Goal: Task Accomplishment & Management: Complete application form

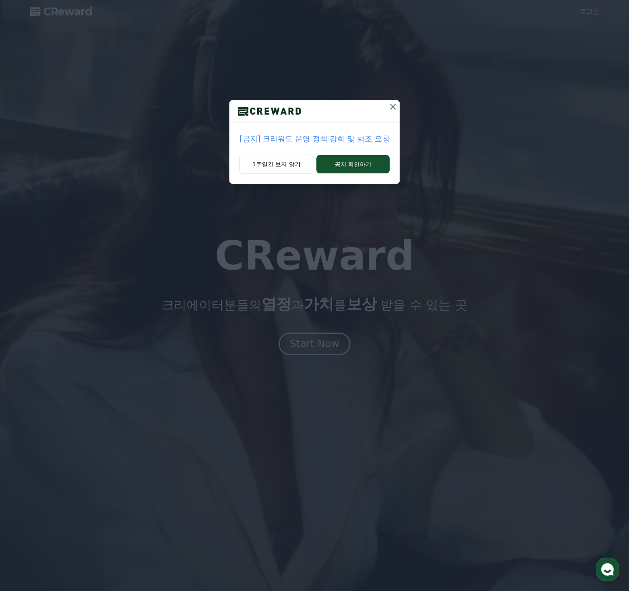
click at [394, 109] on icon at bounding box center [393, 107] width 10 height 10
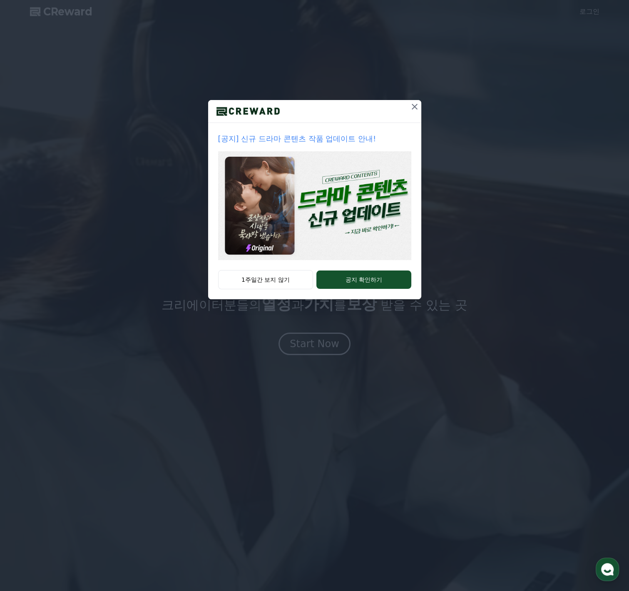
click at [410, 107] on icon at bounding box center [415, 107] width 10 height 10
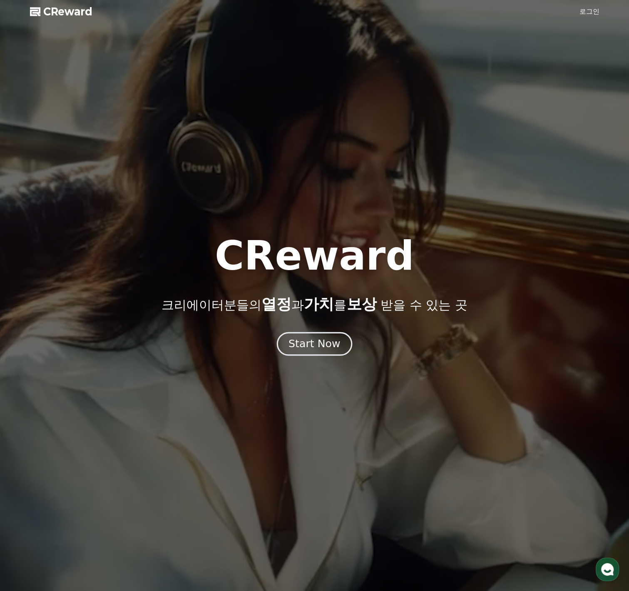
click at [330, 341] on div "Start Now" at bounding box center [315, 343] width 52 height 14
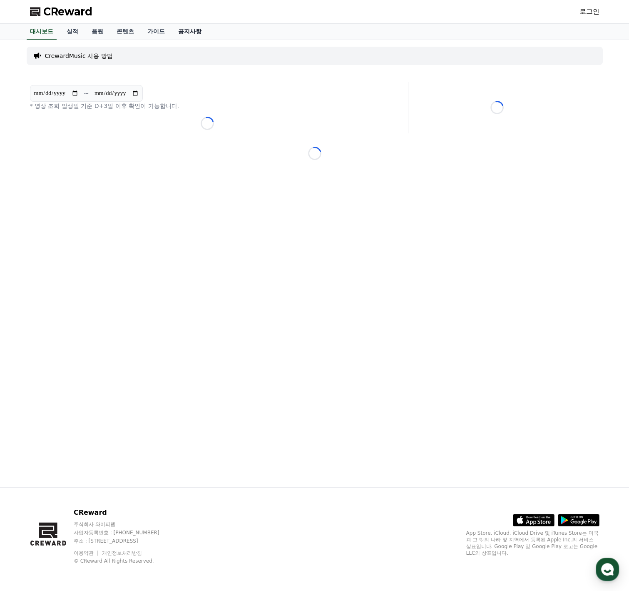
click at [185, 32] on link "공지사항" at bounding box center [190, 32] width 37 height 16
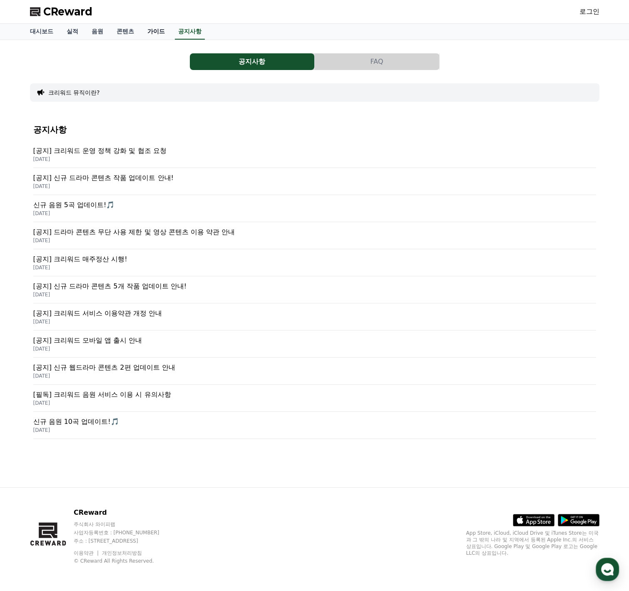
click at [145, 32] on link "가이드" at bounding box center [156, 32] width 31 height 16
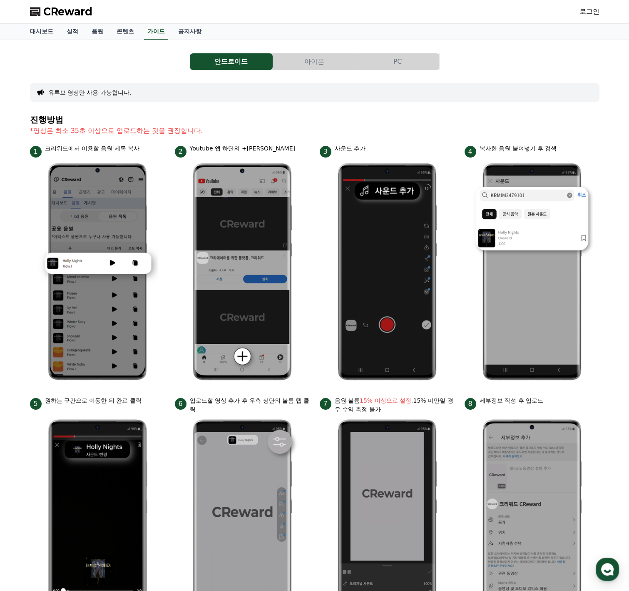
click at [409, 65] on button "PC" at bounding box center [397, 61] width 83 height 17
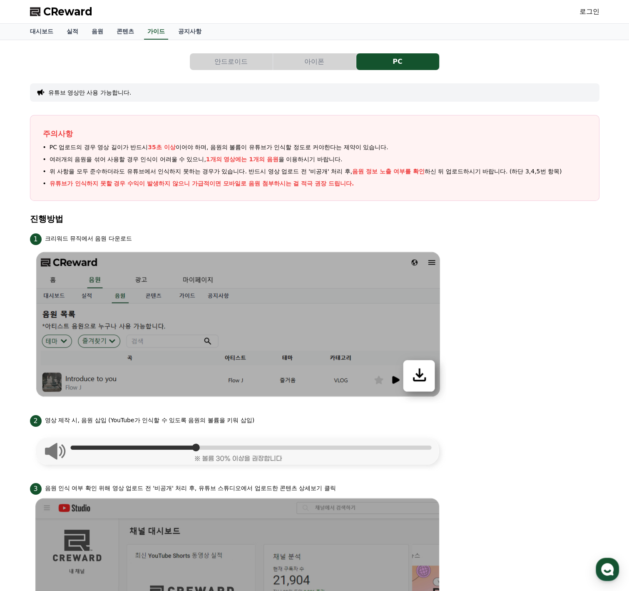
drag, startPoint x: 515, startPoint y: 208, endPoint x: 0, endPoint y: 73, distance: 532.1
click at [0, 0] on div "CReward 로그인 대시보드 실적 음원 콘텐츠 가이드 공지사항 안드로이드 아이폰 PC 유튜브 영상만 사용 가능합니다. 주의사항 PC 업로드의…" at bounding box center [314, 563] width 629 height 1126
click at [211, 61] on button "안드로이드" at bounding box center [231, 61] width 83 height 17
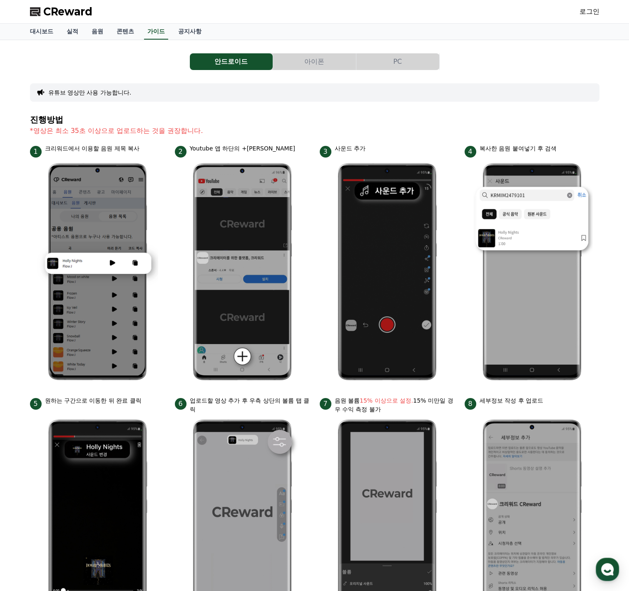
click at [589, 12] on link "로그인" at bounding box center [590, 12] width 20 height 10
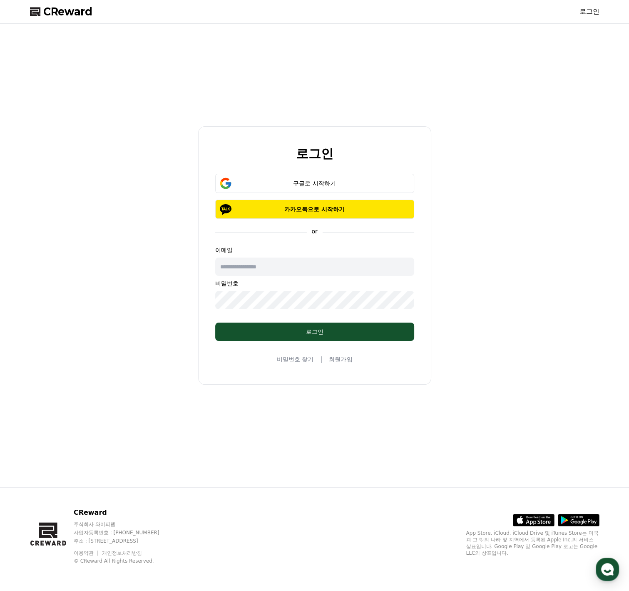
click at [343, 359] on link "회원가입" at bounding box center [340, 359] width 23 height 8
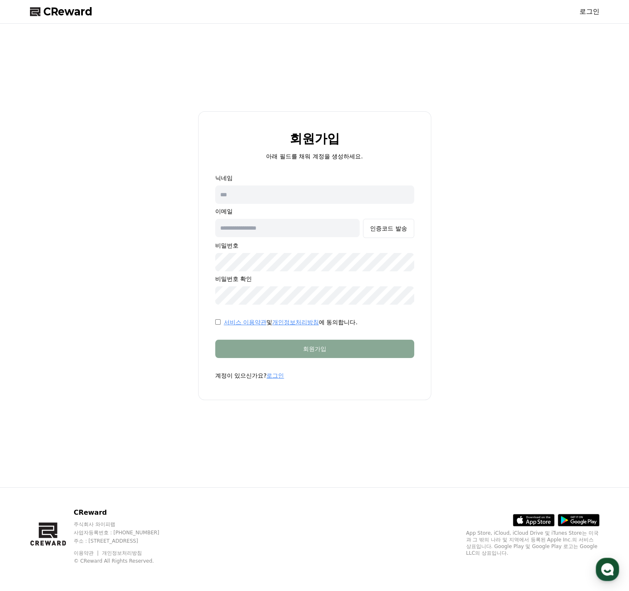
click at [263, 198] on input "text" at bounding box center [314, 194] width 199 height 18
click at [265, 196] on input "text" at bounding box center [314, 194] width 199 height 18
type input "*"
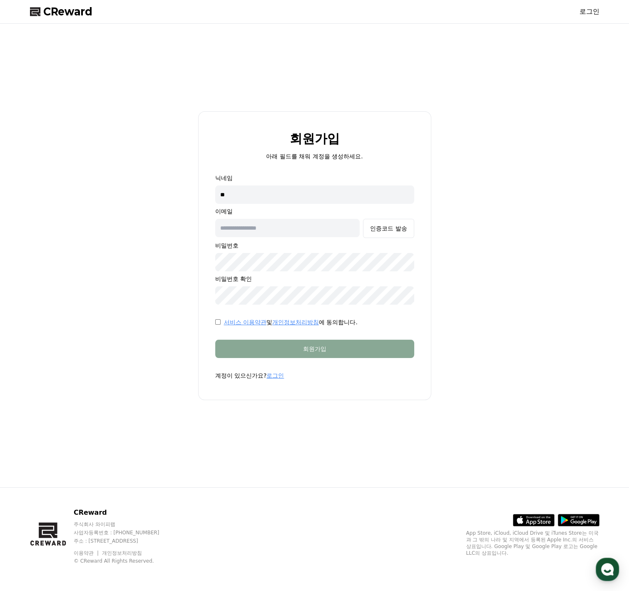
type input "*"
type input "**********"
click at [379, 233] on button "인증코드 발송" at bounding box center [388, 228] width 51 height 19
click at [318, 237] on div "**********" at bounding box center [314, 239] width 199 height 131
click at [314, 228] on input "text" at bounding box center [287, 228] width 145 height 18
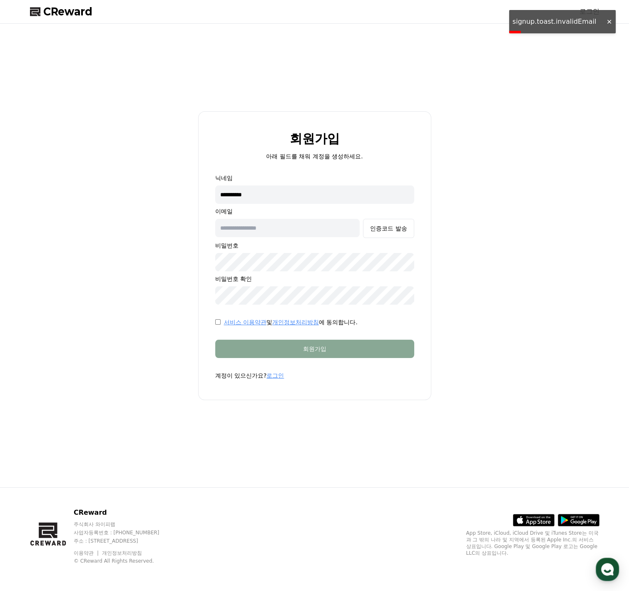
click at [266, 232] on input "text" at bounding box center [287, 228] width 145 height 18
type input "**********"
click at [387, 232] on div "인증코드 발송" at bounding box center [388, 228] width 37 height 8
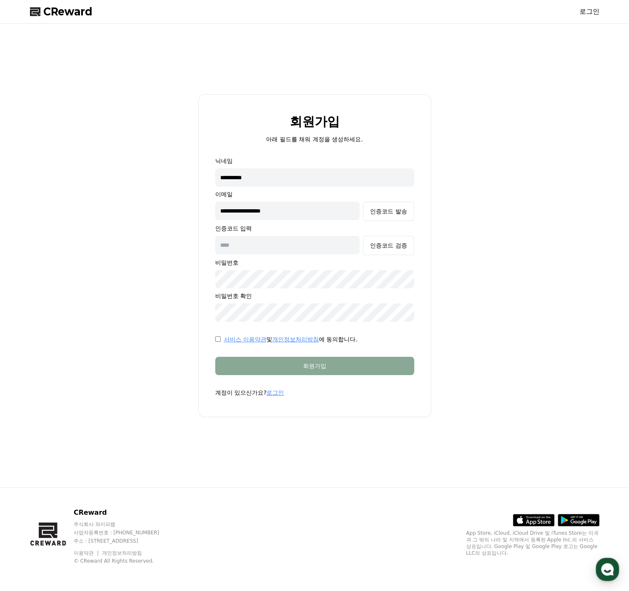
click at [290, 244] on input "text" at bounding box center [287, 245] width 145 height 18
paste input "******"
type input "******"
click at [239, 354] on form "**********" at bounding box center [315, 277] width 226 height 240
click at [366, 348] on form "**********" at bounding box center [315, 277] width 226 height 240
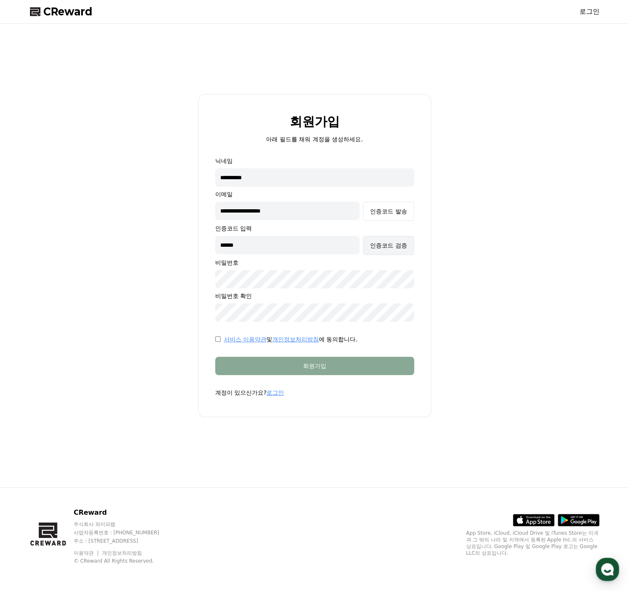
click at [385, 248] on div "인증코드 검증" at bounding box center [388, 245] width 37 height 8
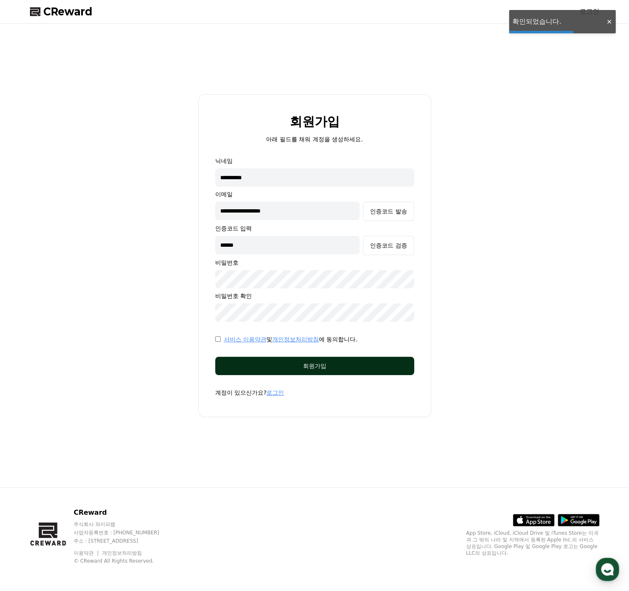
click at [344, 372] on button "회원가입" at bounding box center [314, 365] width 199 height 18
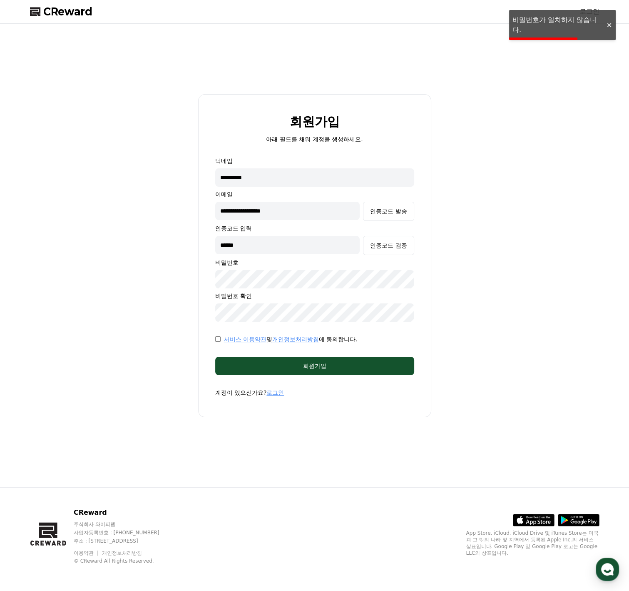
click at [155, 280] on div "**********" at bounding box center [315, 255] width 576 height 456
click at [164, 313] on div "**********" at bounding box center [315, 255] width 576 height 456
click at [176, 318] on div "**********" at bounding box center [315, 255] width 576 height 456
click at [286, 354] on form "**********" at bounding box center [315, 277] width 226 height 240
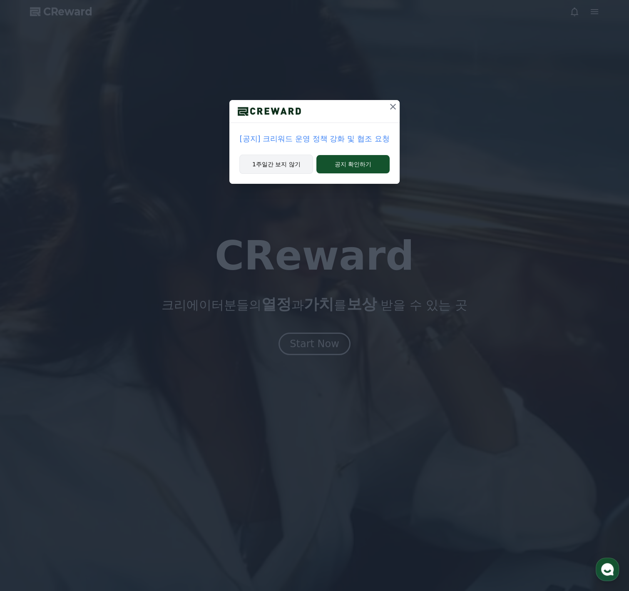
click at [260, 167] on button "1주일간 보지 않기" at bounding box center [276, 164] width 74 height 19
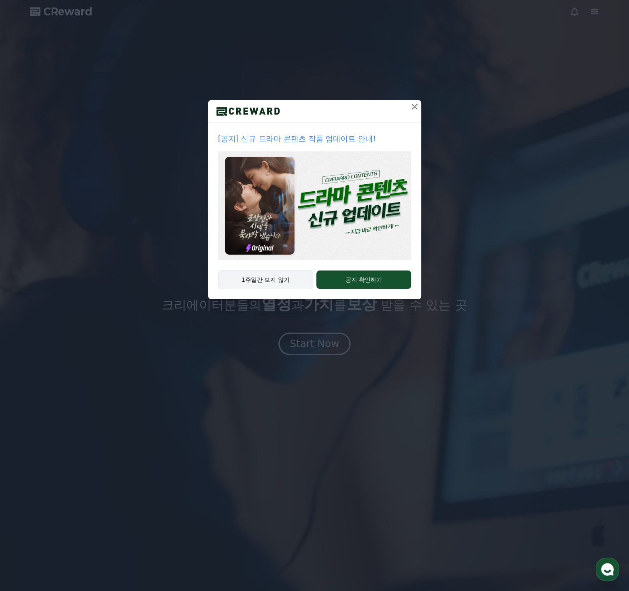
click at [265, 279] on button "1주일간 보지 않기" at bounding box center [265, 279] width 95 height 19
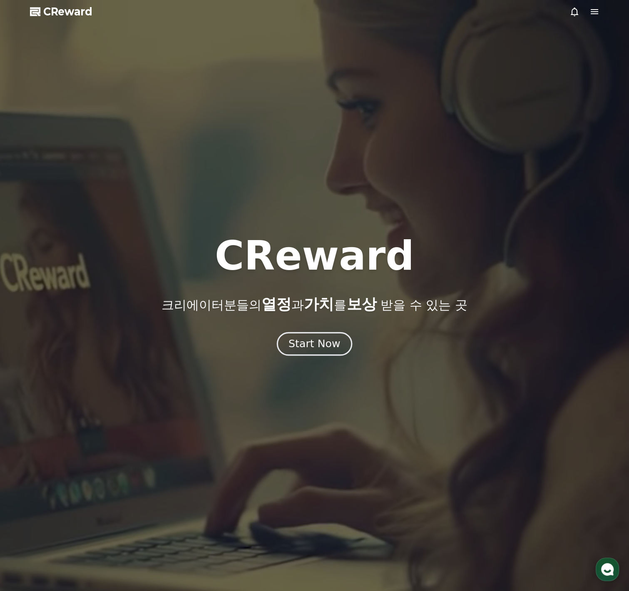
drag, startPoint x: 320, startPoint y: 350, endPoint x: 316, endPoint y: 346, distance: 5.9
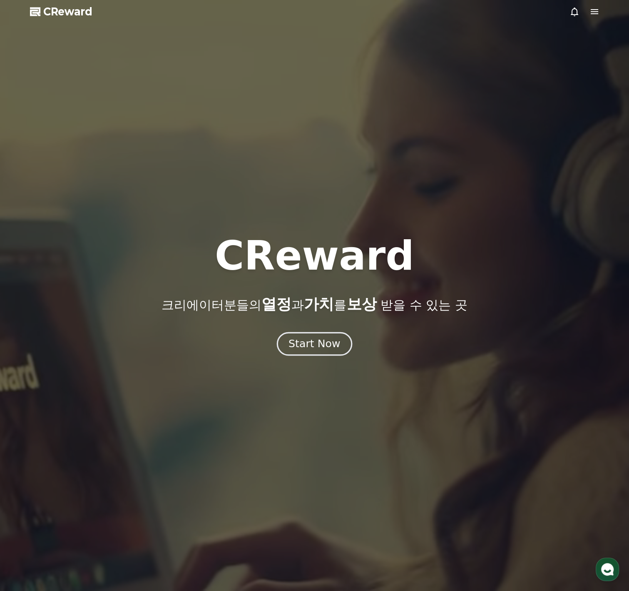
click at [320, 350] on div "Start Now" at bounding box center [315, 343] width 52 height 14
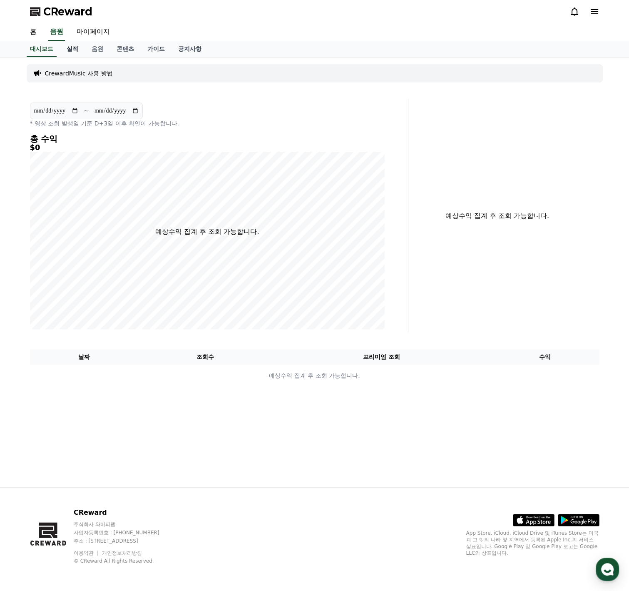
click at [78, 50] on link "실적" at bounding box center [72, 49] width 25 height 16
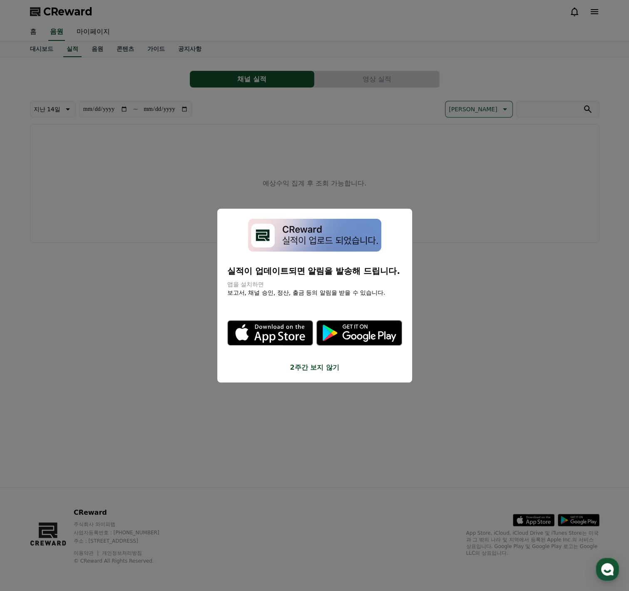
click at [321, 363] on button "2주간 보지 않기" at bounding box center [314, 367] width 175 height 10
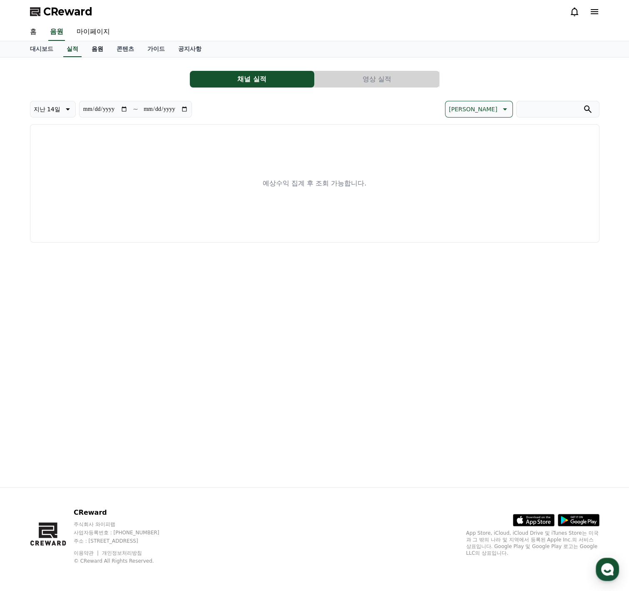
click at [94, 51] on link "음원" at bounding box center [97, 49] width 25 height 16
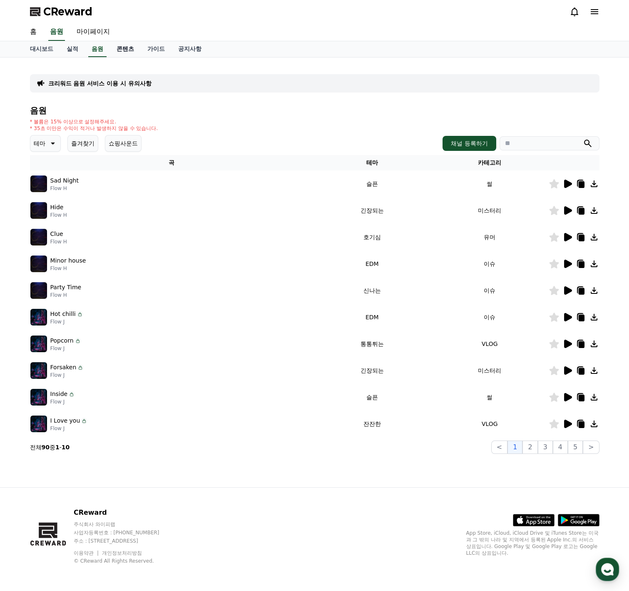
click at [124, 49] on link "콘텐츠" at bounding box center [125, 49] width 31 height 16
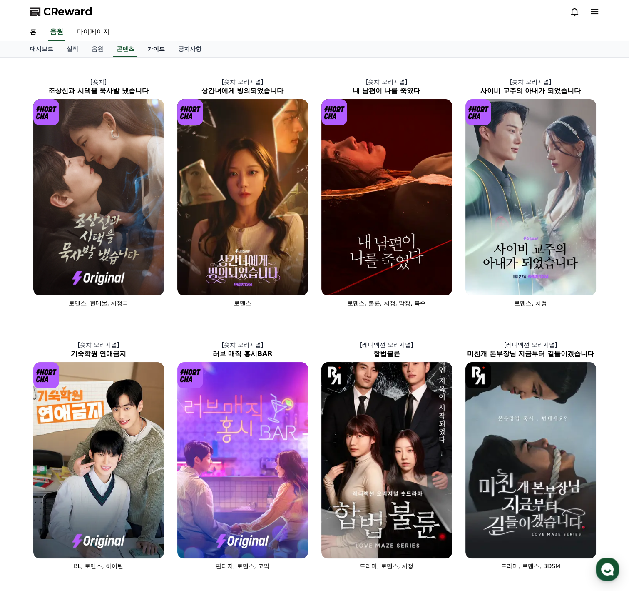
click at [155, 48] on link "가이드" at bounding box center [156, 49] width 31 height 16
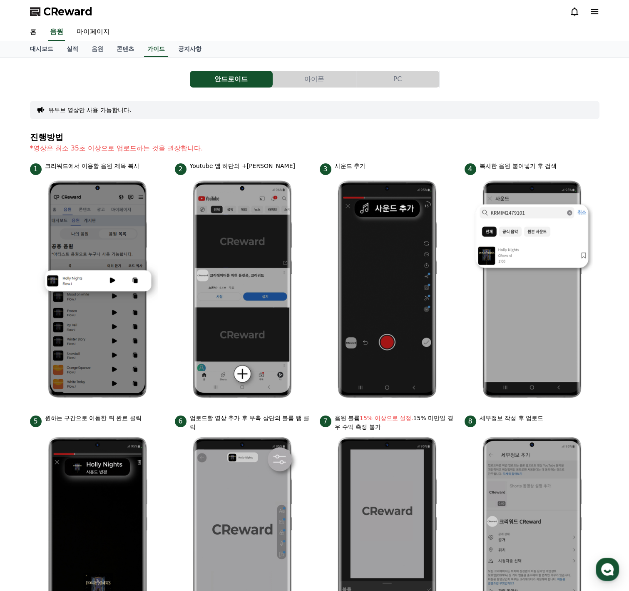
click at [336, 84] on button "아이폰" at bounding box center [314, 79] width 83 height 17
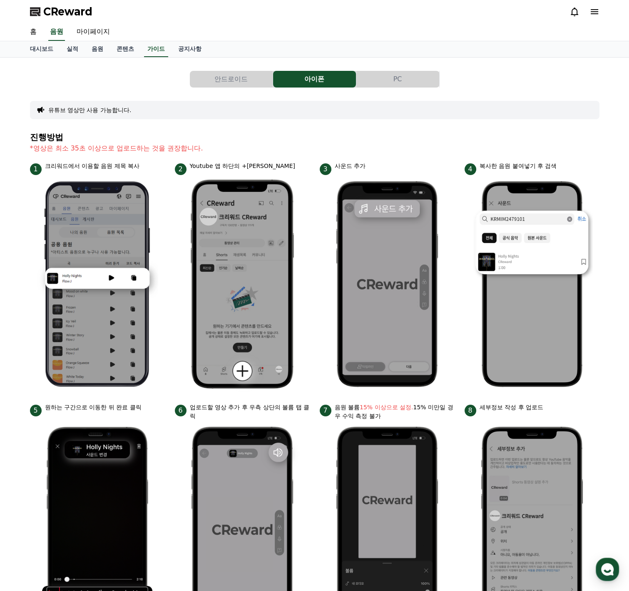
click at [382, 84] on button "PC" at bounding box center [397, 79] width 83 height 17
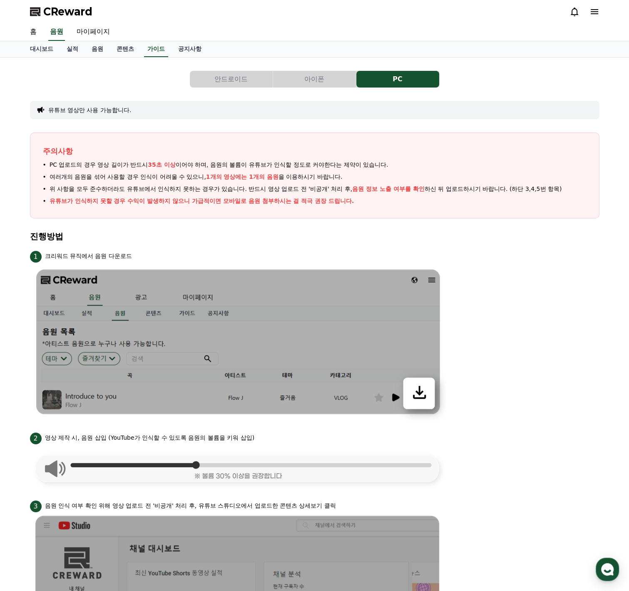
click at [216, 77] on button "안드로이드" at bounding box center [231, 79] width 83 height 17
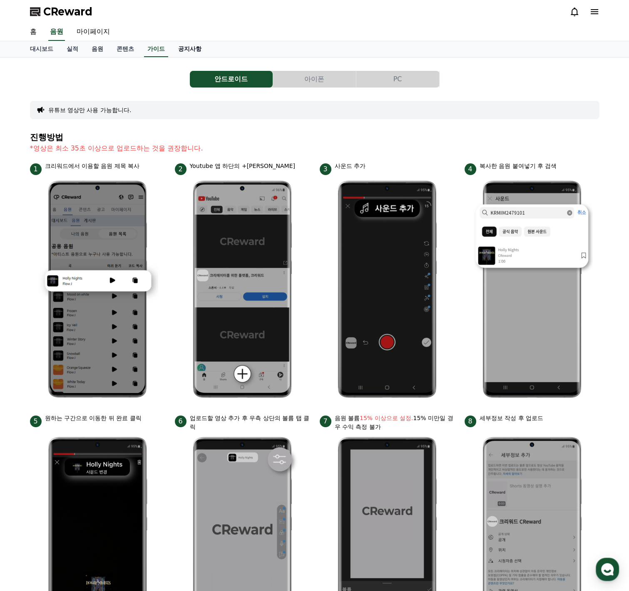
click at [186, 49] on link "공지사항" at bounding box center [190, 49] width 37 height 16
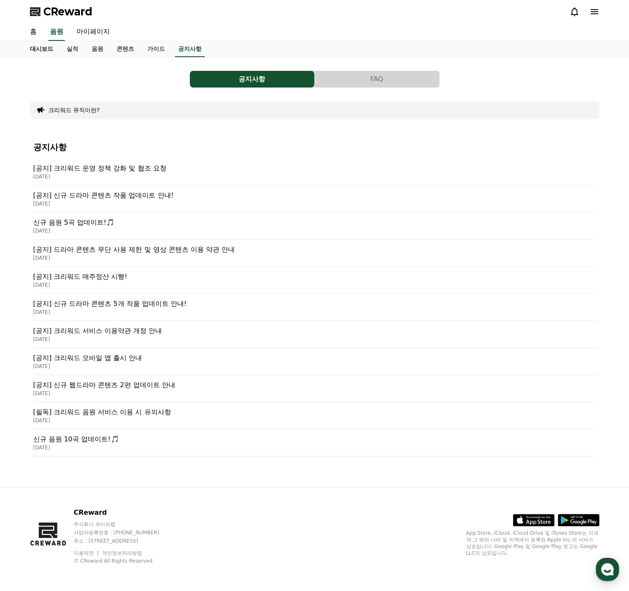
click at [33, 47] on link "대시보드" at bounding box center [41, 49] width 37 height 16
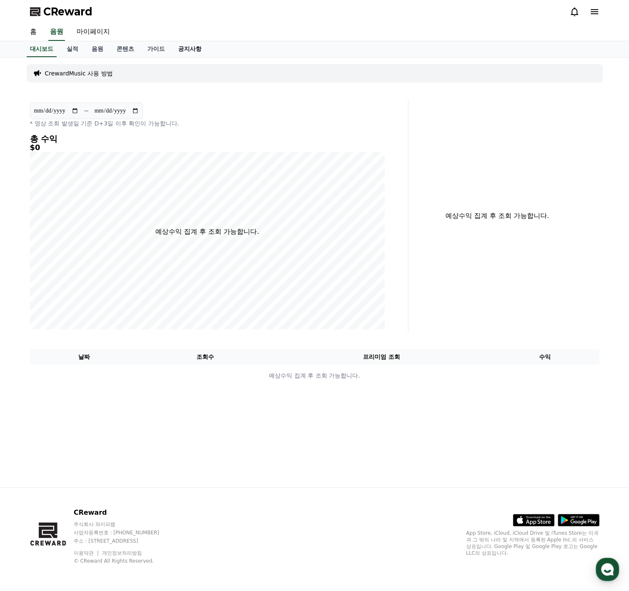
click at [179, 49] on link "공지사항" at bounding box center [190, 49] width 37 height 16
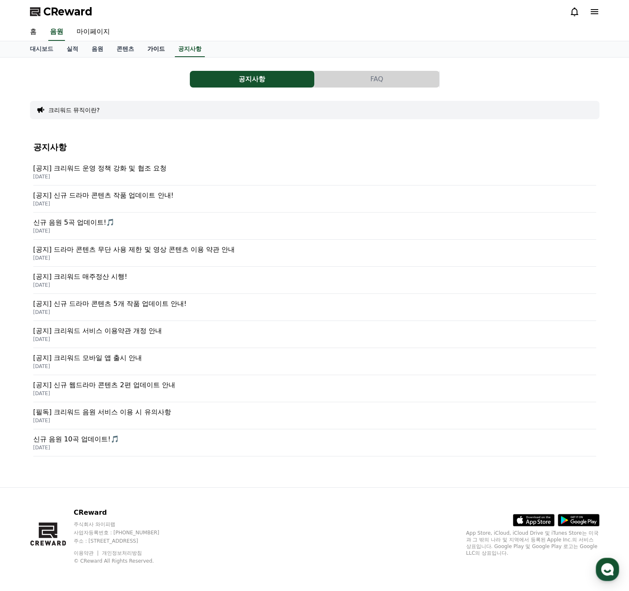
click at [157, 51] on link "가이드" at bounding box center [156, 49] width 31 height 16
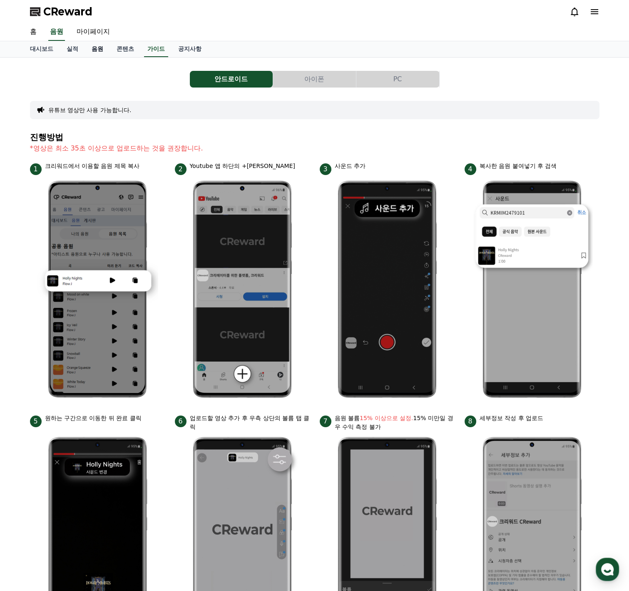
click at [92, 50] on link "음원" at bounding box center [97, 49] width 25 height 16
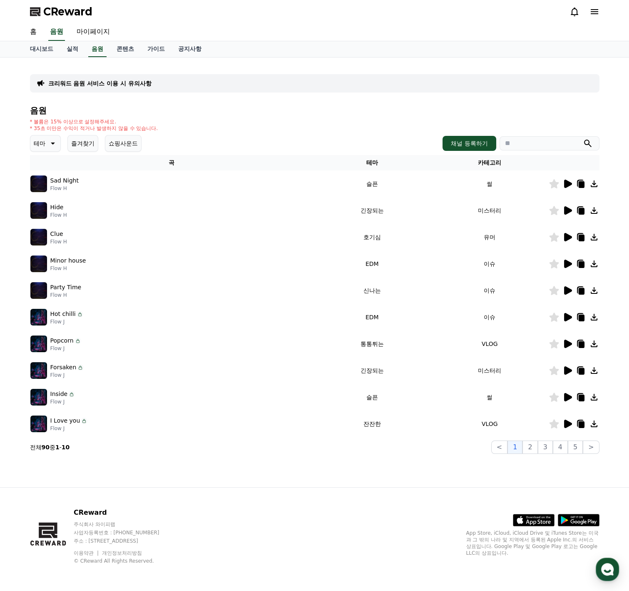
click at [47, 146] on icon at bounding box center [52, 143] width 10 height 10
click at [46, 190] on button "호기심" at bounding box center [43, 193] width 24 height 18
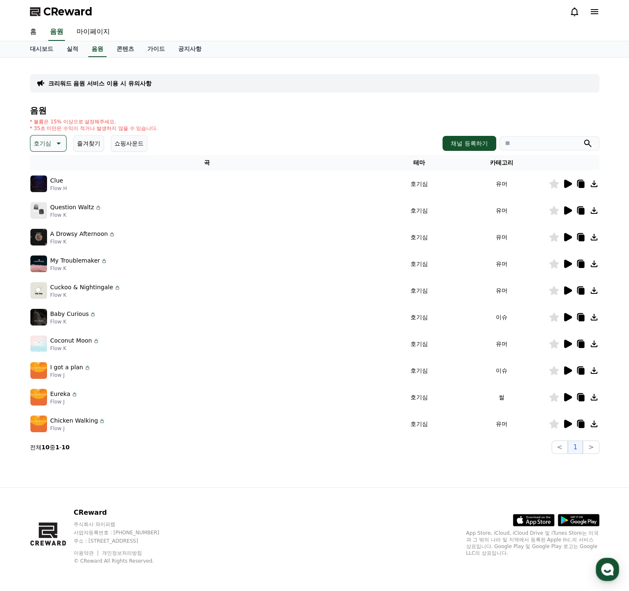
click at [42, 182] on img at bounding box center [38, 183] width 17 height 17
click at [41, 183] on img at bounding box center [38, 183] width 17 height 17
click at [561, 185] on div at bounding box center [574, 184] width 50 height 10
click at [567, 183] on icon at bounding box center [568, 183] width 8 height 8
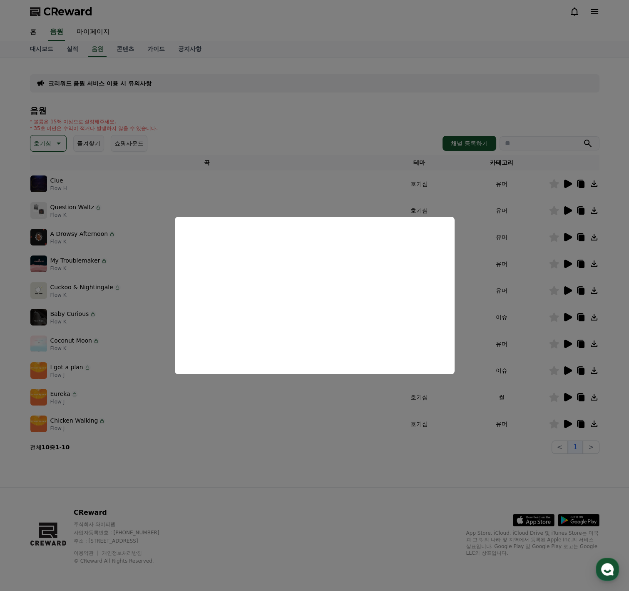
click at [483, 228] on button "close modal" at bounding box center [314, 295] width 629 height 591
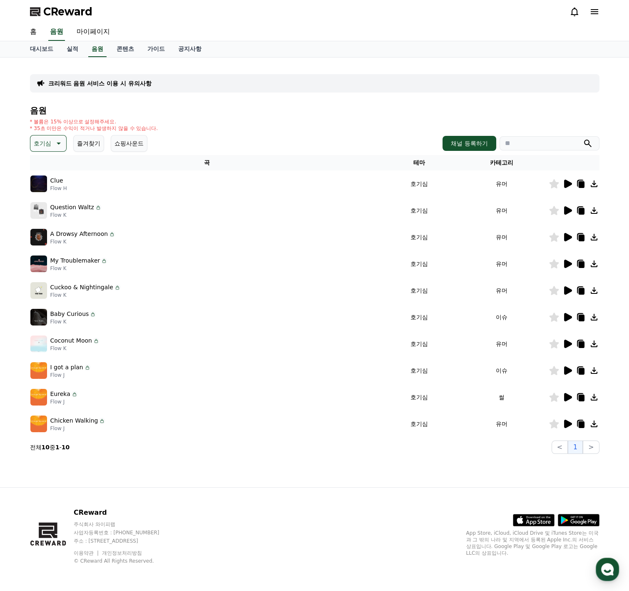
click at [566, 209] on icon at bounding box center [568, 210] width 8 height 8
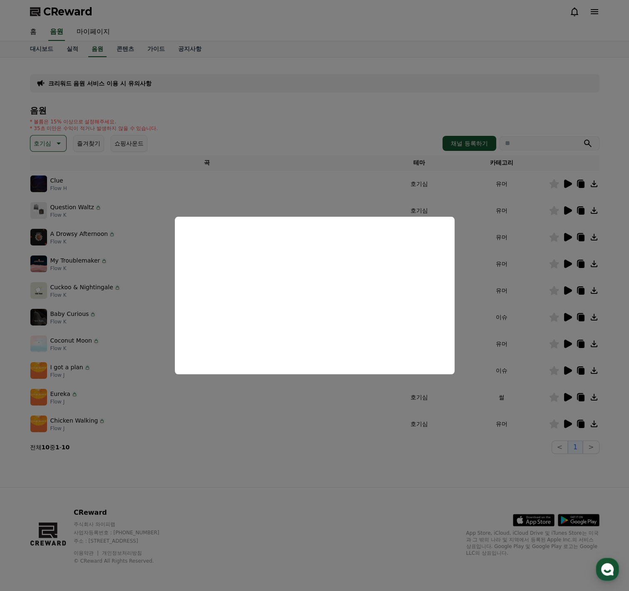
click at [364, 194] on button "close modal" at bounding box center [314, 295] width 629 height 591
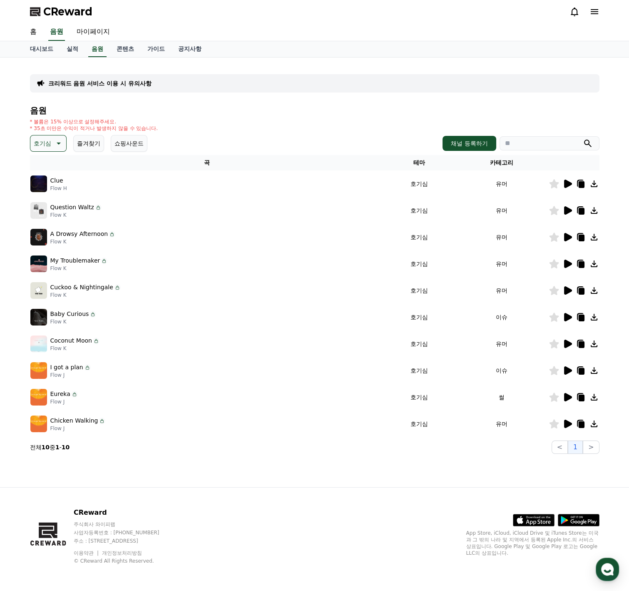
click at [568, 209] on icon at bounding box center [568, 210] width 8 height 8
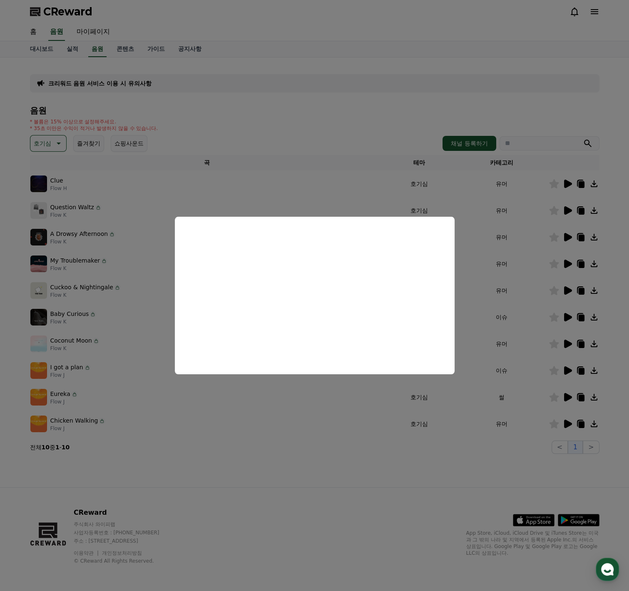
click at [584, 225] on button "close modal" at bounding box center [314, 295] width 629 height 591
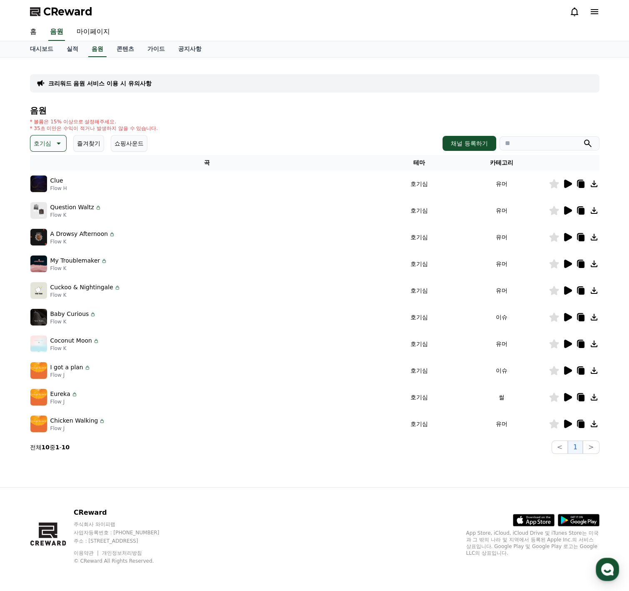
click at [565, 239] on icon at bounding box center [568, 237] width 8 height 8
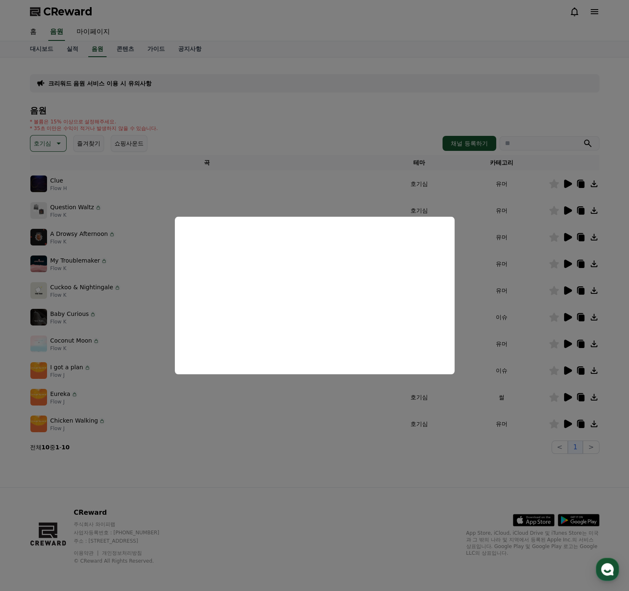
click at [464, 333] on button "close modal" at bounding box center [314, 295] width 629 height 591
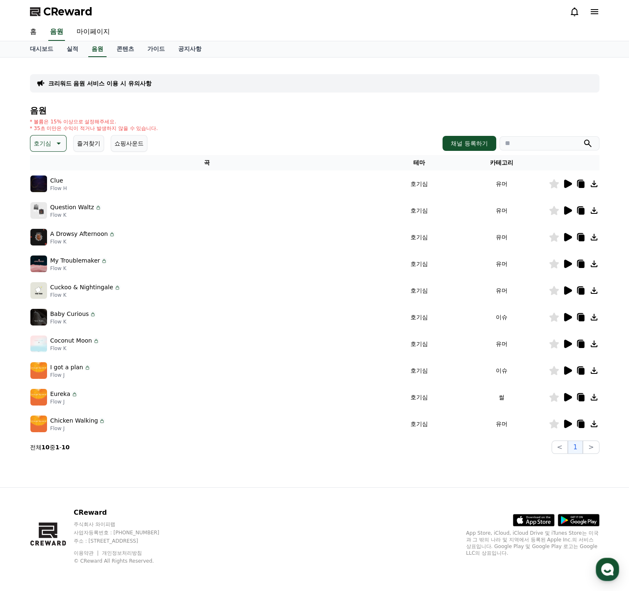
click at [566, 264] on icon at bounding box center [568, 263] width 8 height 8
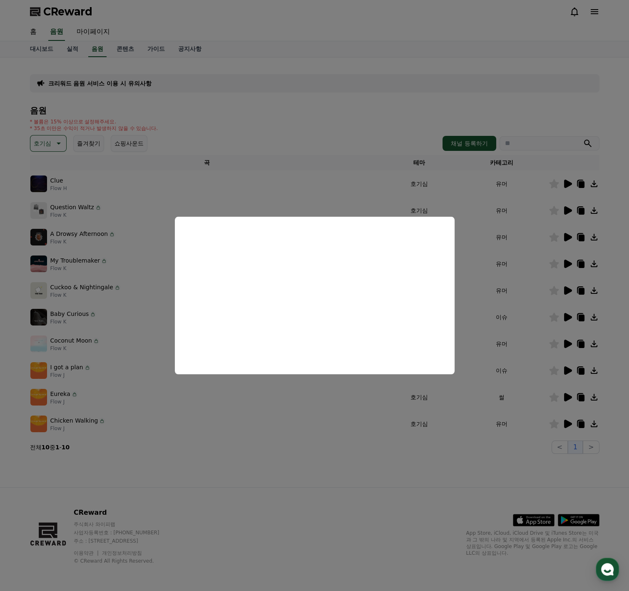
click at [474, 309] on button "close modal" at bounding box center [314, 295] width 629 height 591
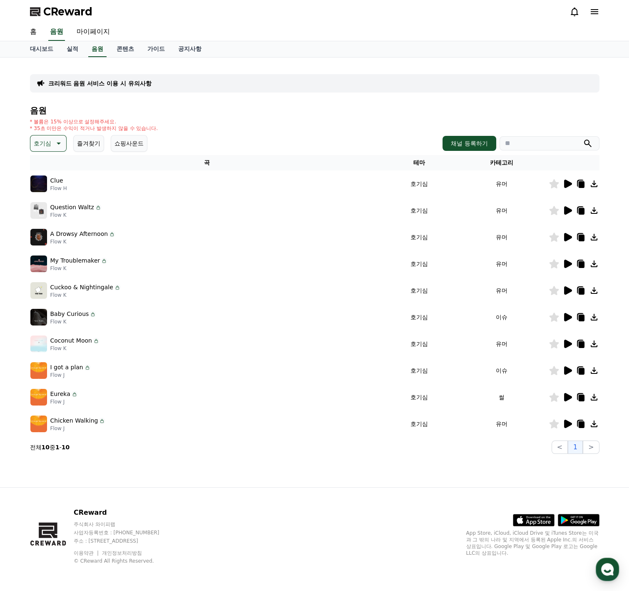
click at [569, 288] on icon at bounding box center [568, 290] width 8 height 8
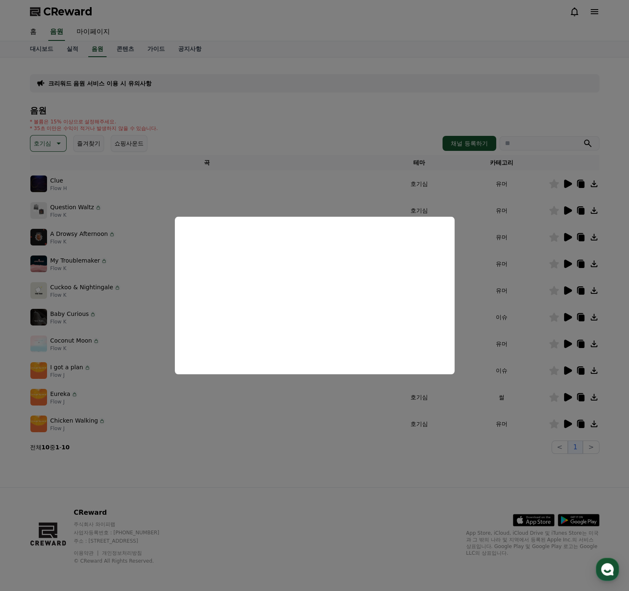
click at [486, 329] on button "close modal" at bounding box center [314, 295] width 629 height 591
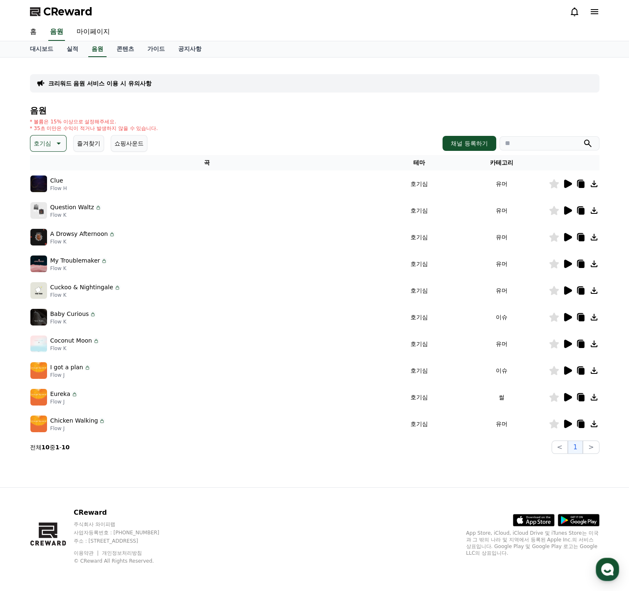
click at [568, 316] on icon at bounding box center [568, 317] width 8 height 8
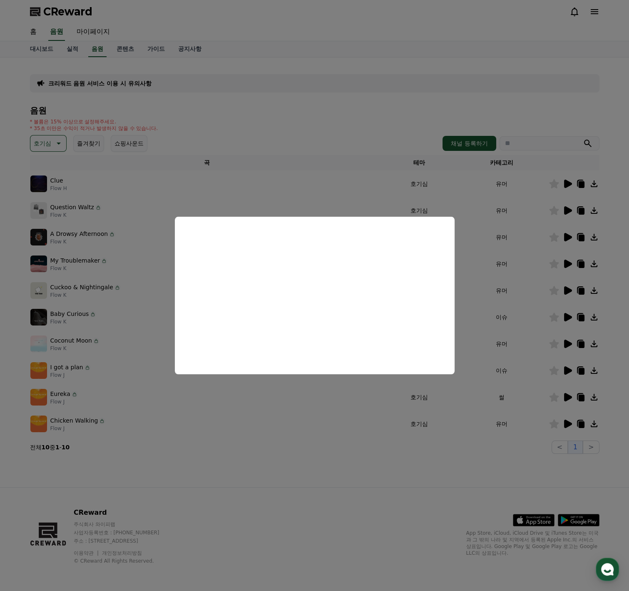
click at [483, 246] on button "close modal" at bounding box center [314, 295] width 629 height 591
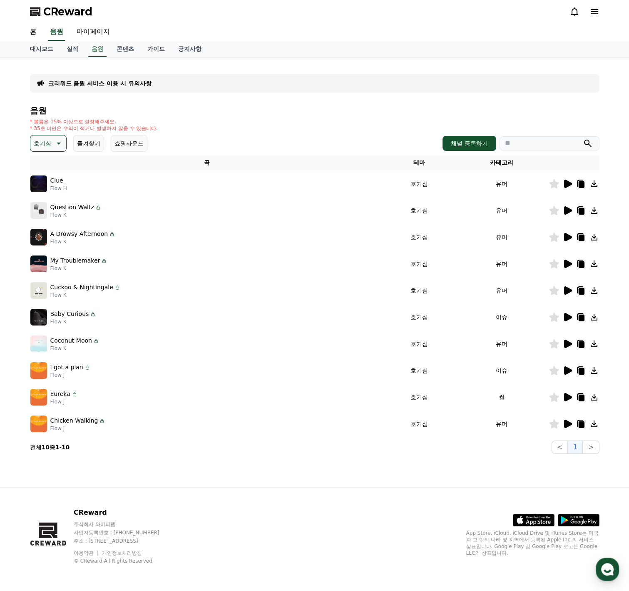
click at [567, 344] on icon at bounding box center [568, 343] width 8 height 8
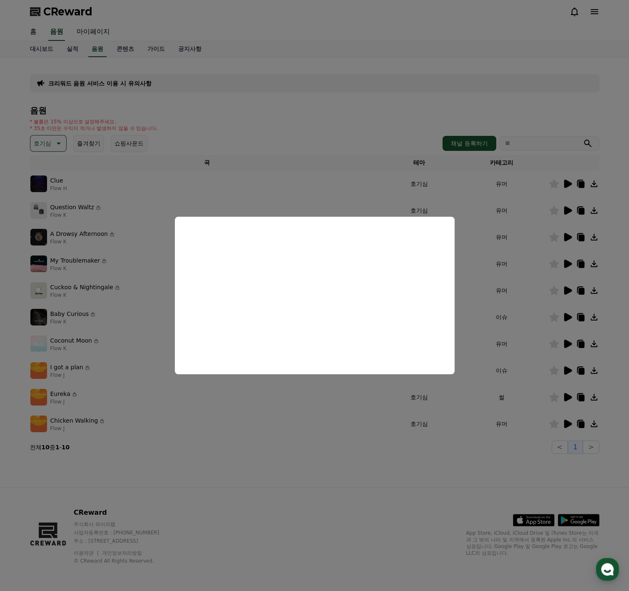
drag, startPoint x: 490, startPoint y: 292, endPoint x: 496, endPoint y: 301, distance: 10.5
click at [490, 292] on button "close modal" at bounding box center [314, 295] width 629 height 591
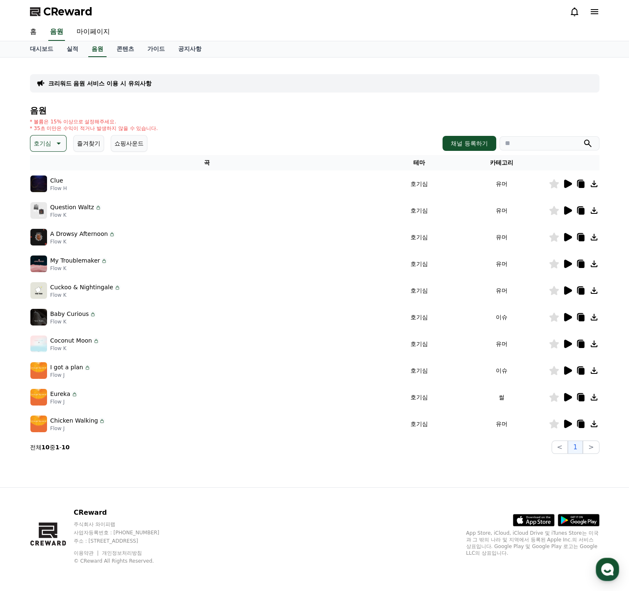
click at [565, 370] on icon at bounding box center [568, 370] width 8 height 8
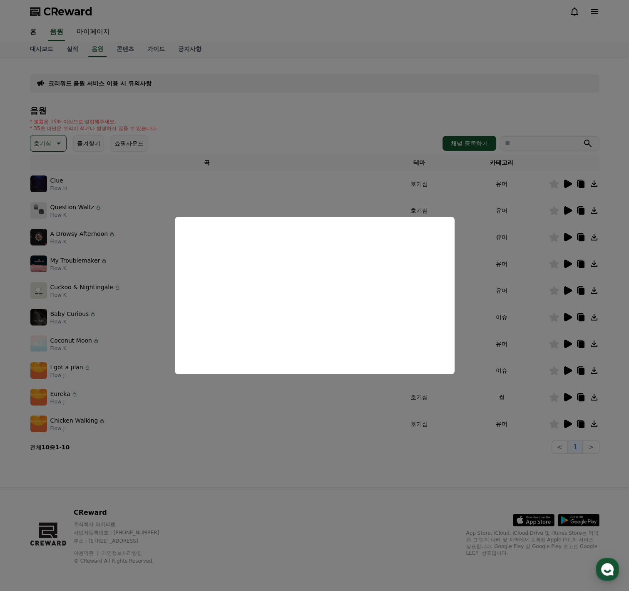
click at [533, 411] on button "close modal" at bounding box center [314, 295] width 629 height 591
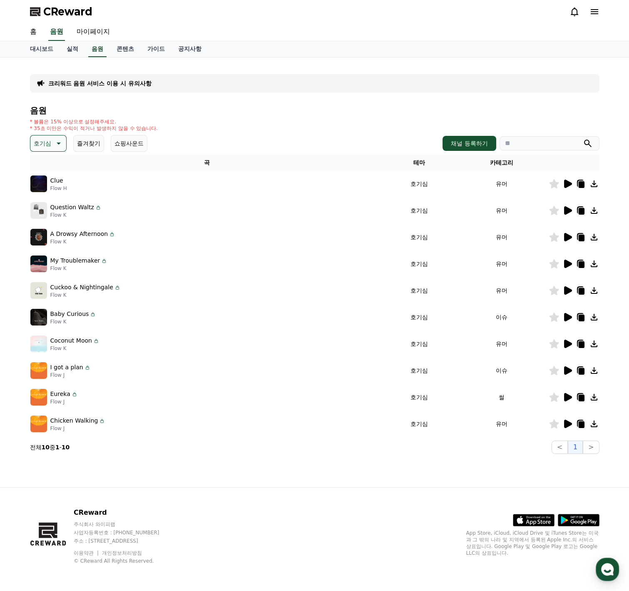
click at [570, 397] on icon at bounding box center [568, 397] width 8 height 8
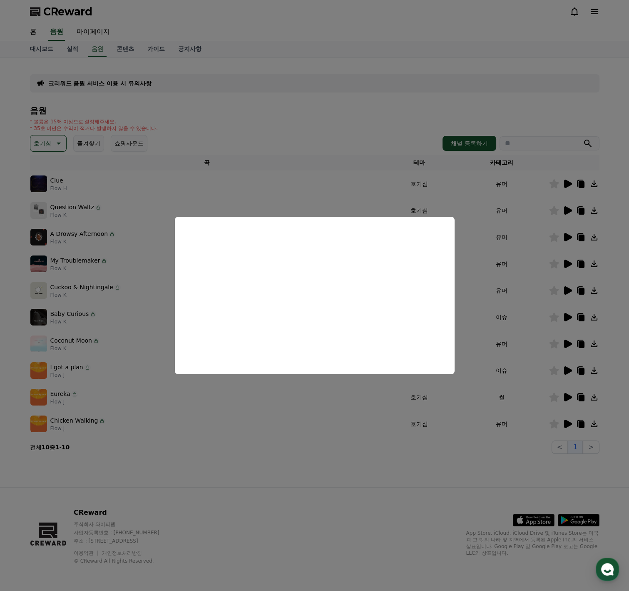
click at [548, 423] on button "close modal" at bounding box center [314, 295] width 629 height 591
click at [573, 422] on div at bounding box center [574, 424] width 50 height 10
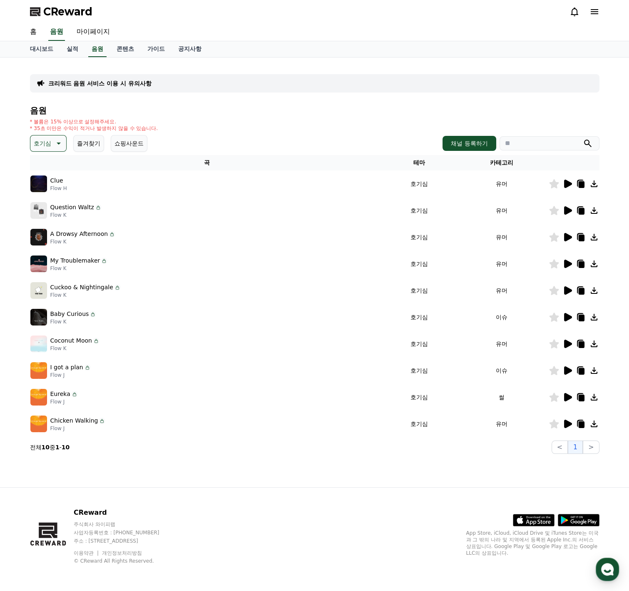
click at [570, 425] on icon at bounding box center [568, 424] width 10 height 10
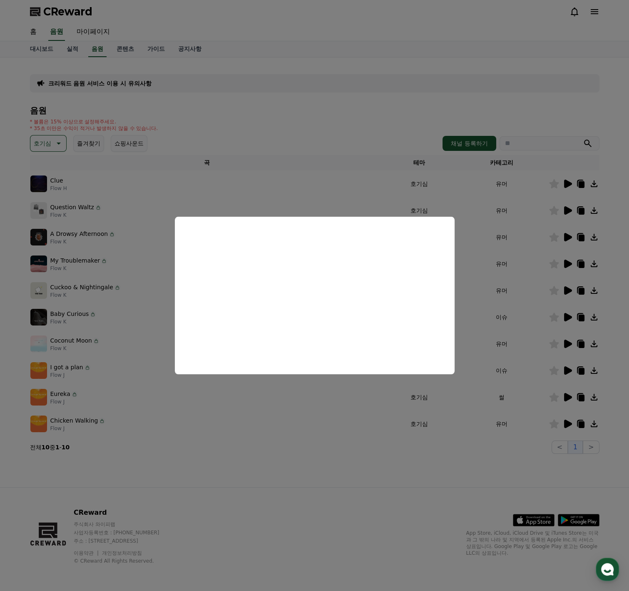
click at [216, 192] on button "close modal" at bounding box center [314, 295] width 629 height 591
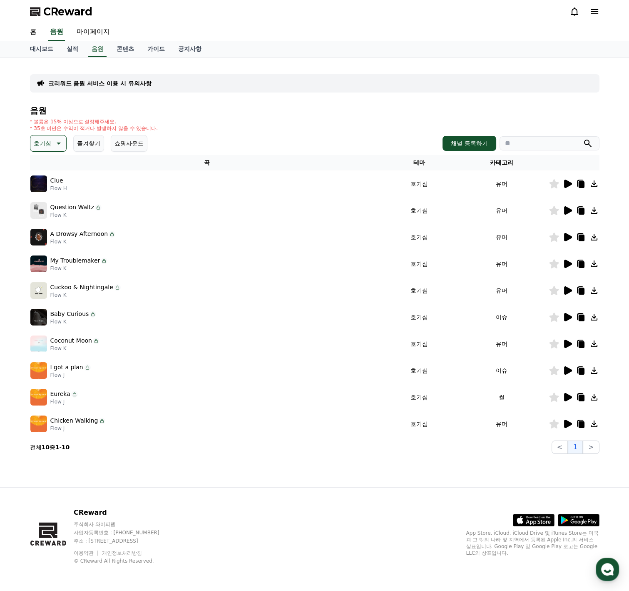
click at [583, 424] on icon at bounding box center [581, 424] width 6 height 7
drag, startPoint x: 556, startPoint y: 25, endPoint x: 565, endPoint y: 55, distance: 31.1
click at [556, 25] on div "홈 음원 마이페이지" at bounding box center [314, 31] width 583 height 17
click at [40, 47] on link "대시보드" at bounding box center [41, 49] width 37 height 16
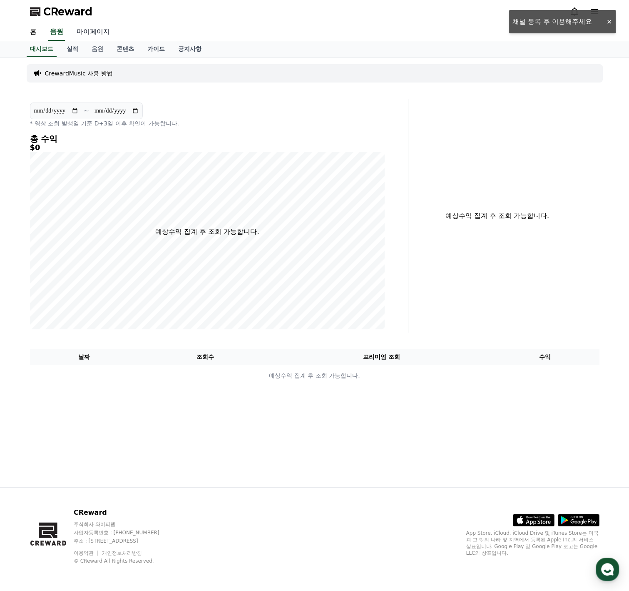
click at [102, 34] on link "마이페이지" at bounding box center [93, 31] width 47 height 17
select select "**********"
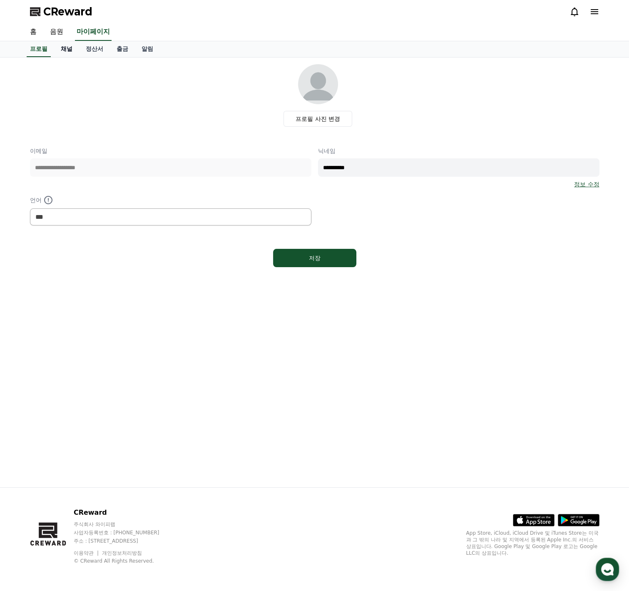
click at [69, 50] on link "채널" at bounding box center [66, 49] width 25 height 16
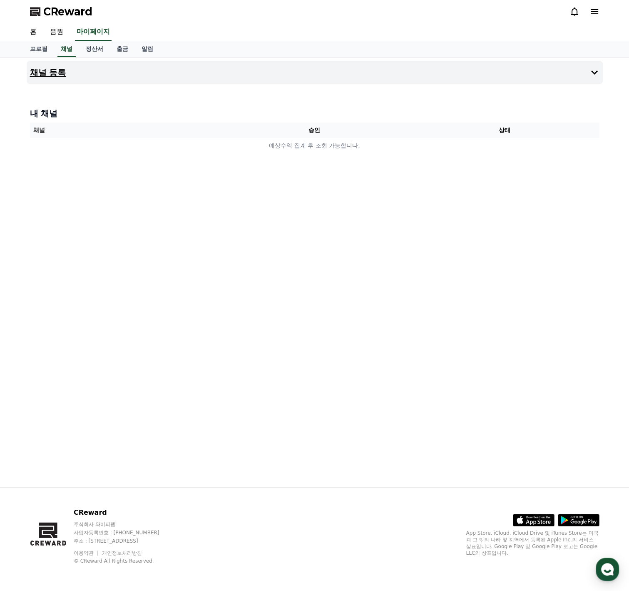
click at [119, 69] on button "채널 등록" at bounding box center [315, 72] width 576 height 23
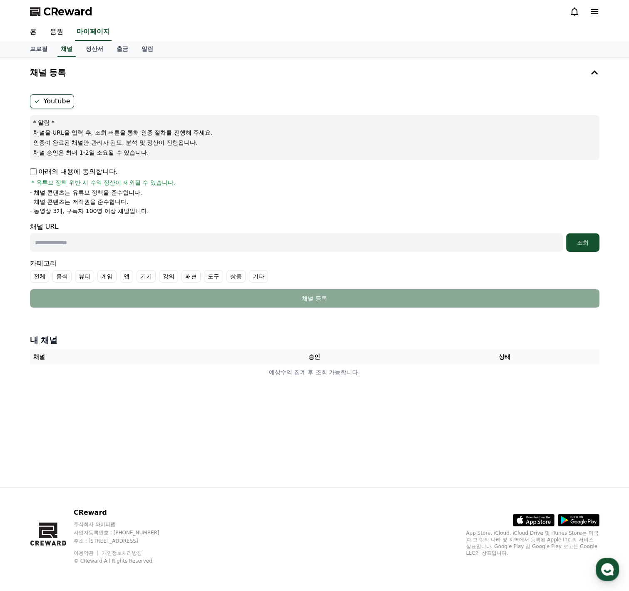
drag, startPoint x: 32, startPoint y: 207, endPoint x: 117, endPoint y: 209, distance: 85.4
click at [117, 209] on p "- 동영상 3개, 구독자 100명 이상 채널입니다." at bounding box center [89, 211] width 119 height 8
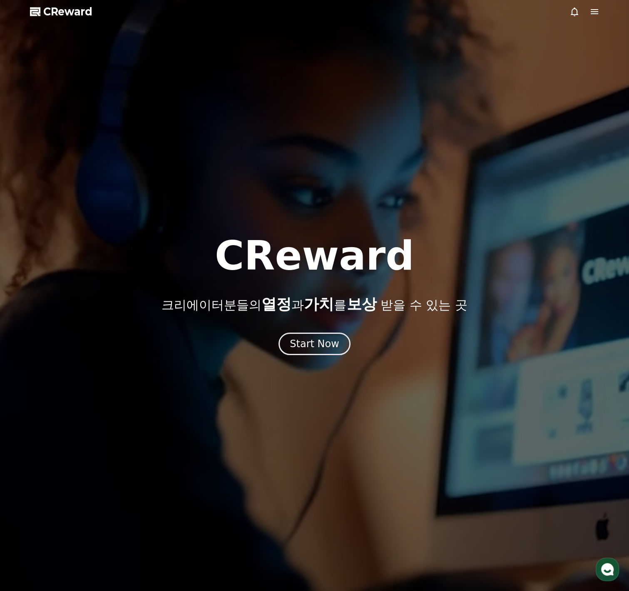
click at [596, 18] on div at bounding box center [314, 295] width 629 height 591
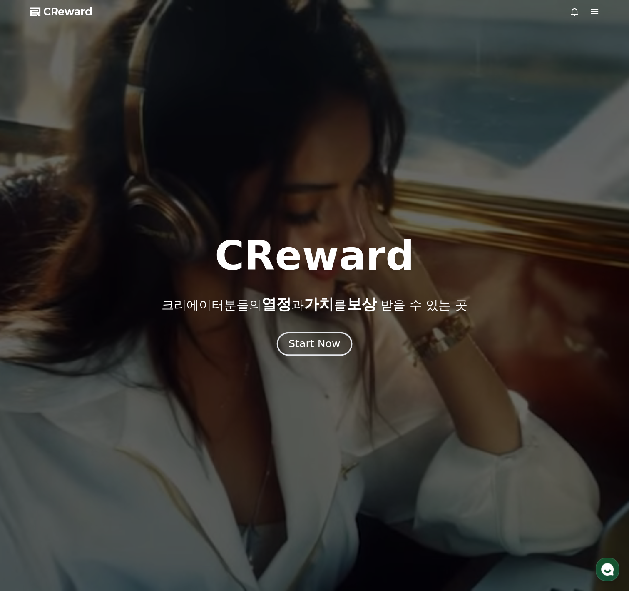
click at [315, 348] on div "Start Now" at bounding box center [315, 343] width 52 height 14
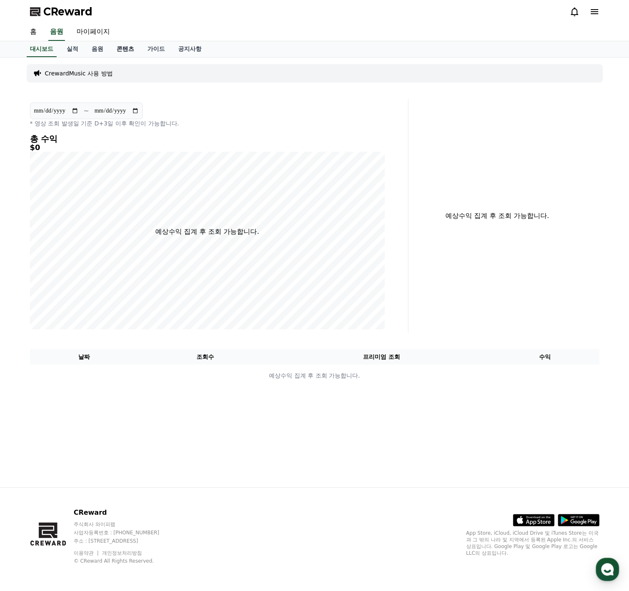
click at [123, 49] on link "콘텐츠" at bounding box center [125, 49] width 31 height 16
click at [177, 50] on link "공지사항" at bounding box center [190, 49] width 37 height 16
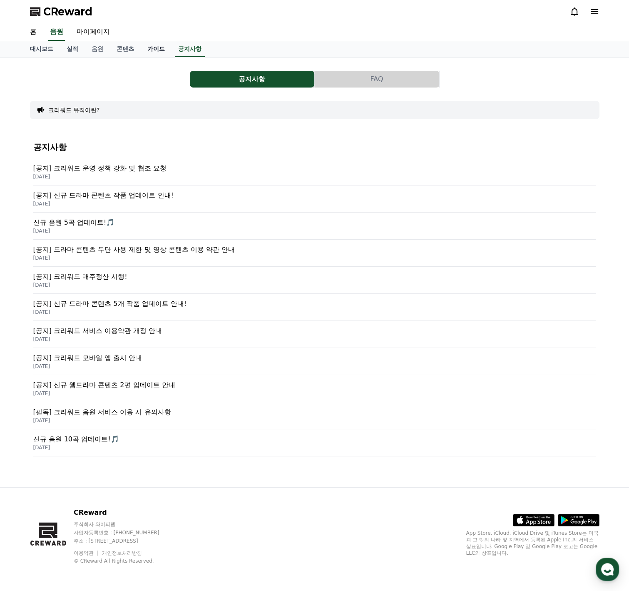
click at [145, 49] on link "가이드" at bounding box center [156, 49] width 31 height 16
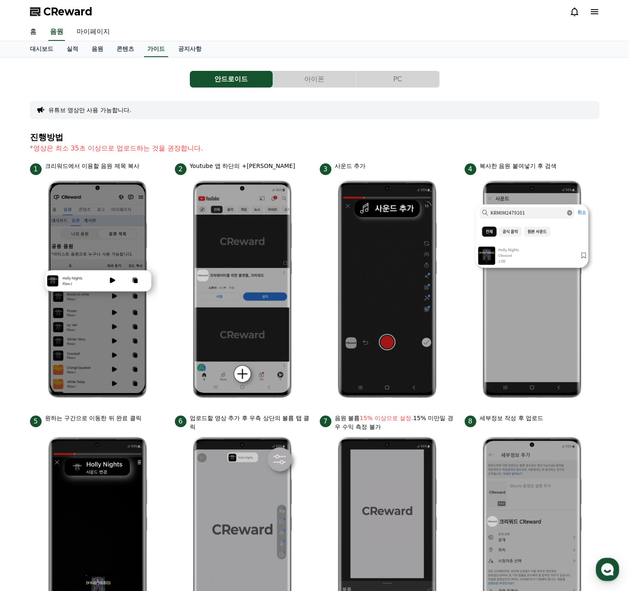
click at [90, 32] on link "마이페이지" at bounding box center [93, 31] width 47 height 17
select select "**********"
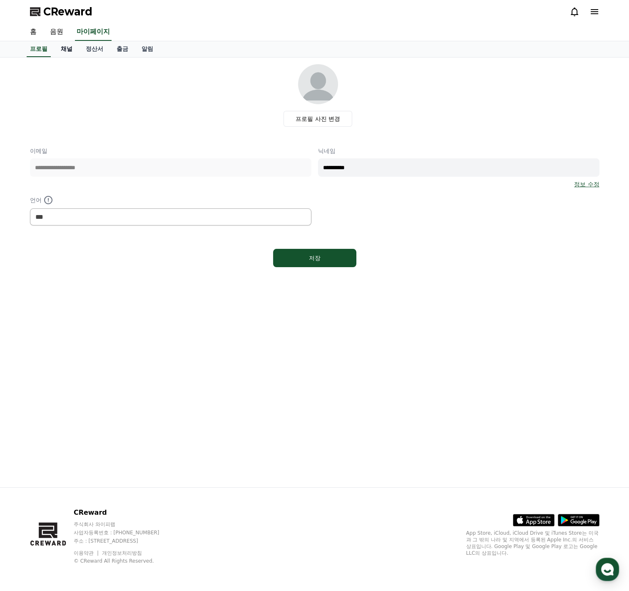
click at [65, 49] on link "채널" at bounding box center [66, 49] width 25 height 16
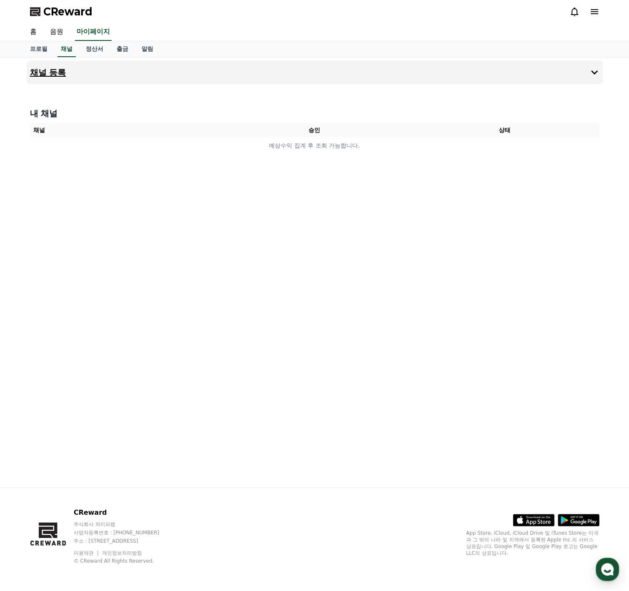
click at [248, 76] on button "채널 등록" at bounding box center [315, 72] width 576 height 23
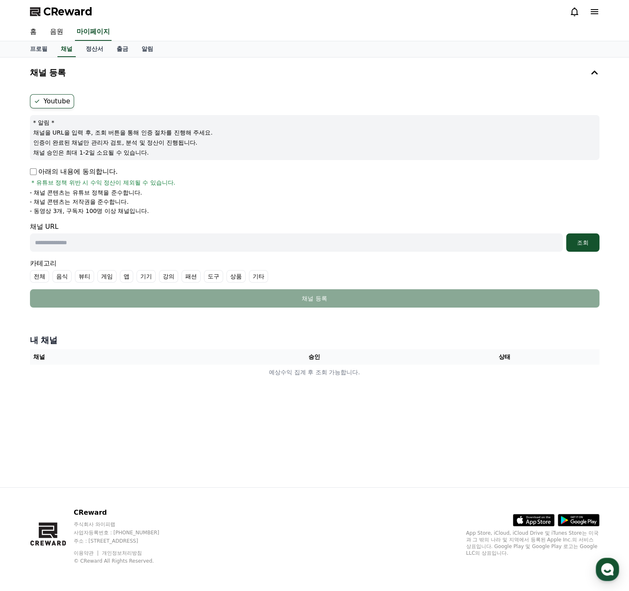
click at [37, 173] on p "아래의 내용에 동의합니다." at bounding box center [74, 172] width 88 height 10
click at [112, 238] on input "text" at bounding box center [296, 242] width 533 height 18
paste input "**********"
type input "**********"
click at [580, 244] on div "조회" at bounding box center [583, 242] width 27 height 8
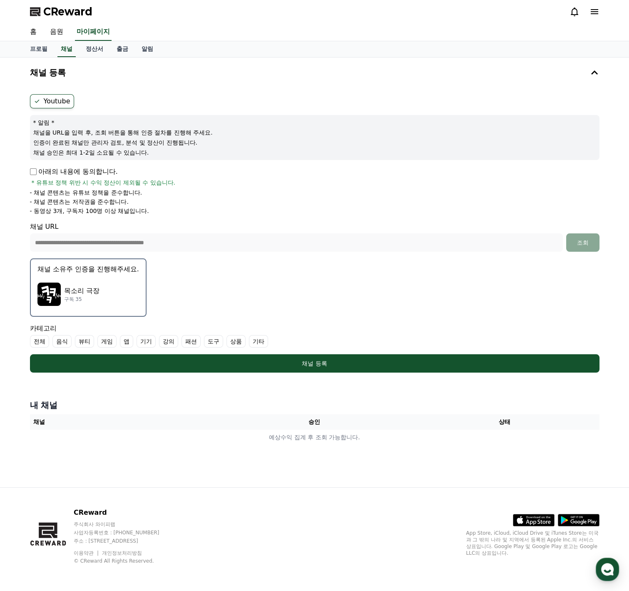
click at [98, 292] on div "목소리 극장 구독 35" at bounding box center [88, 293] width 102 height 33
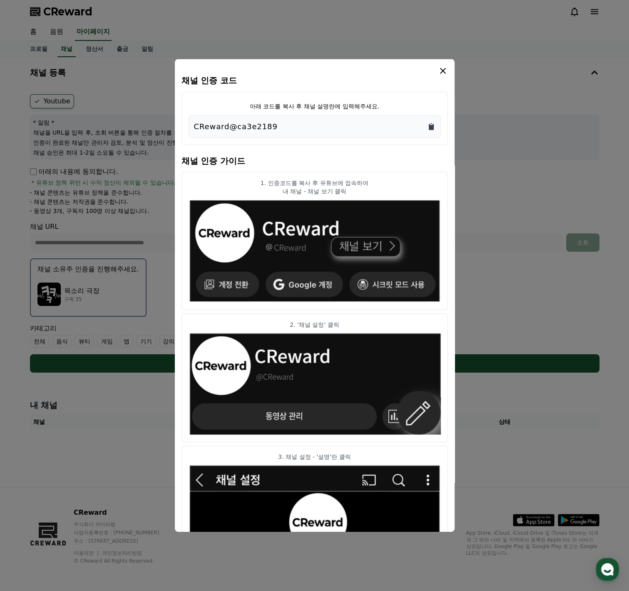
click at [431, 125] on icon "Copy to clipboard" at bounding box center [431, 127] width 5 height 6
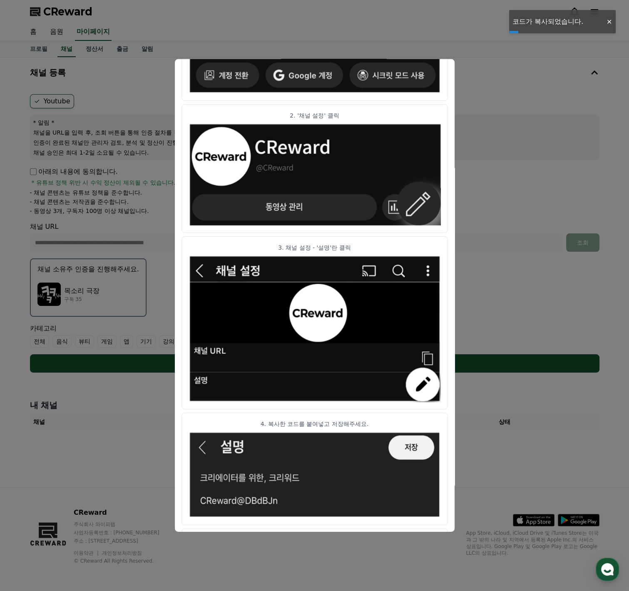
scroll to position [244, 0]
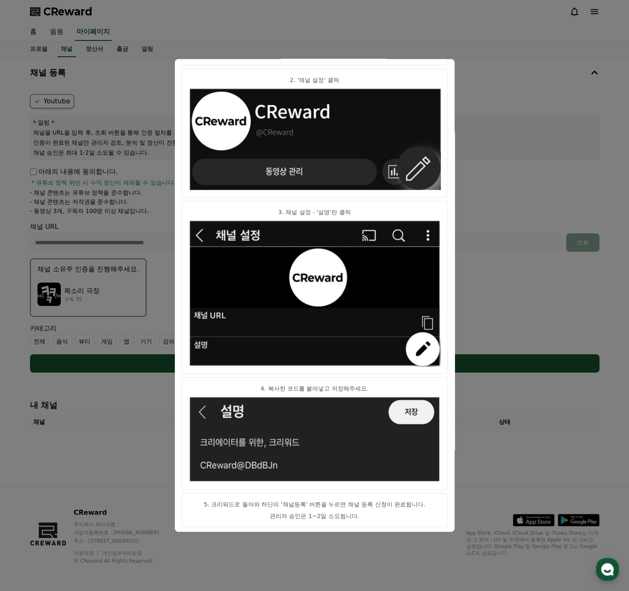
click at [421, 181] on img "modal" at bounding box center [315, 138] width 252 height 103
click at [539, 164] on button "close modal" at bounding box center [314, 295] width 629 height 591
